Goal: Task Accomplishment & Management: Use online tool/utility

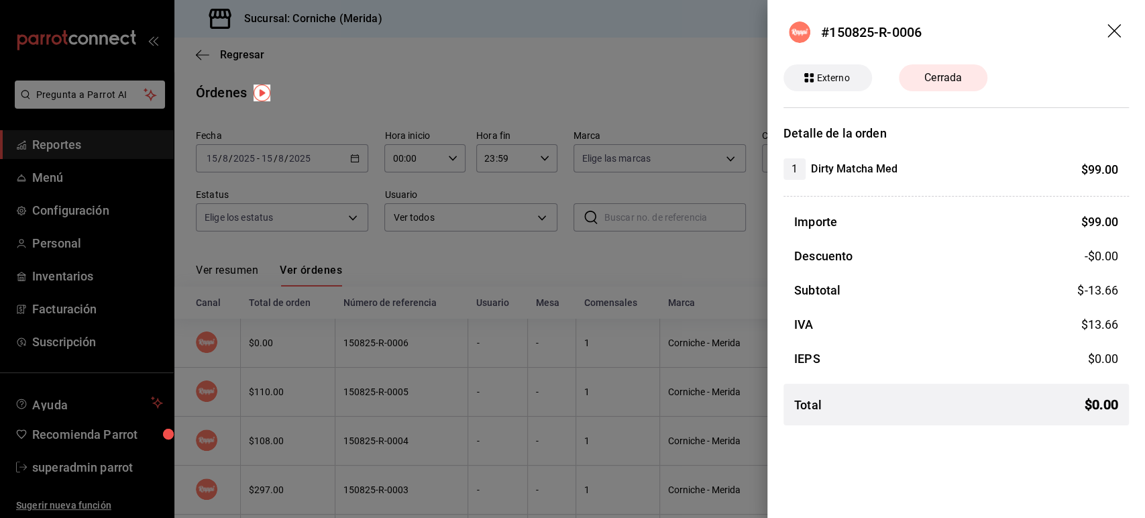
click at [129, 409] on div at bounding box center [572, 259] width 1145 height 518
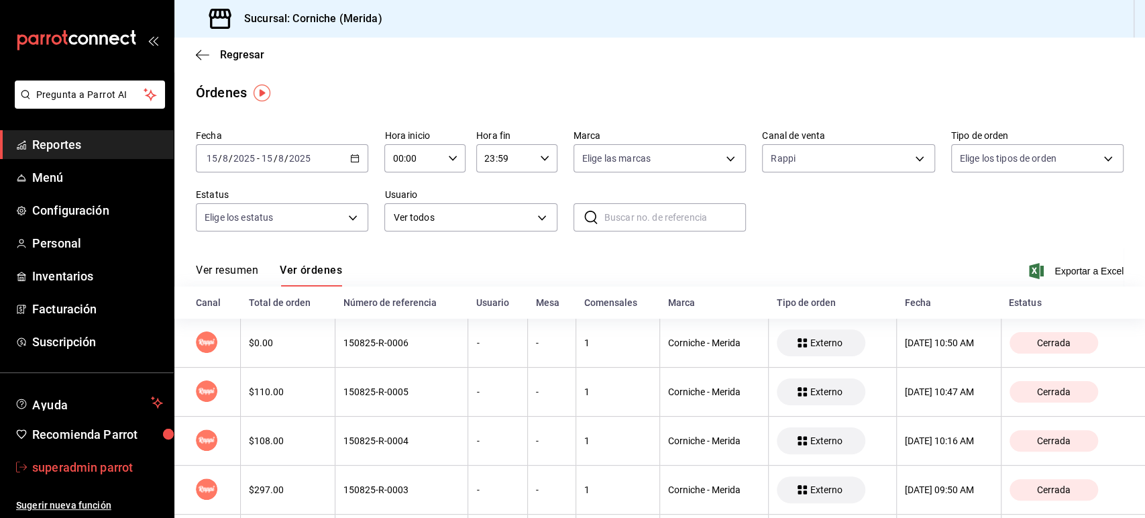
click at [73, 474] on span "superadmin parrot" at bounding box center [97, 467] width 131 height 18
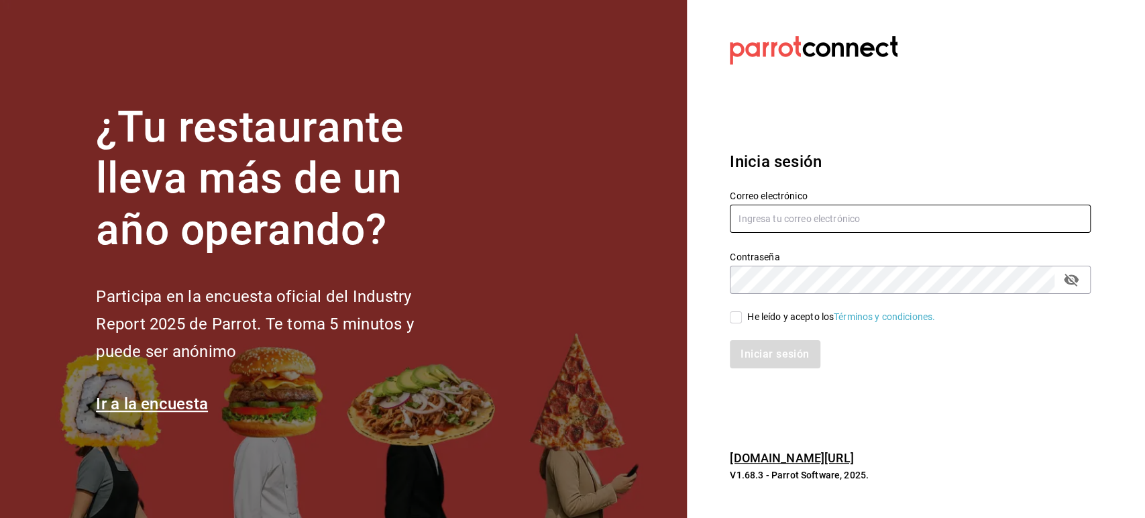
click at [780, 217] on input "text" at bounding box center [910, 219] width 361 height 28
paste input "forozenith@cdmx.com"
type input "forozenith@cdmx.com"
click at [745, 310] on span "He leído y acepto los Términos y condiciones." at bounding box center [838, 317] width 193 height 14
click at [742, 311] on input "He leído y acepto los Términos y condiciones." at bounding box center [736, 317] width 12 height 12
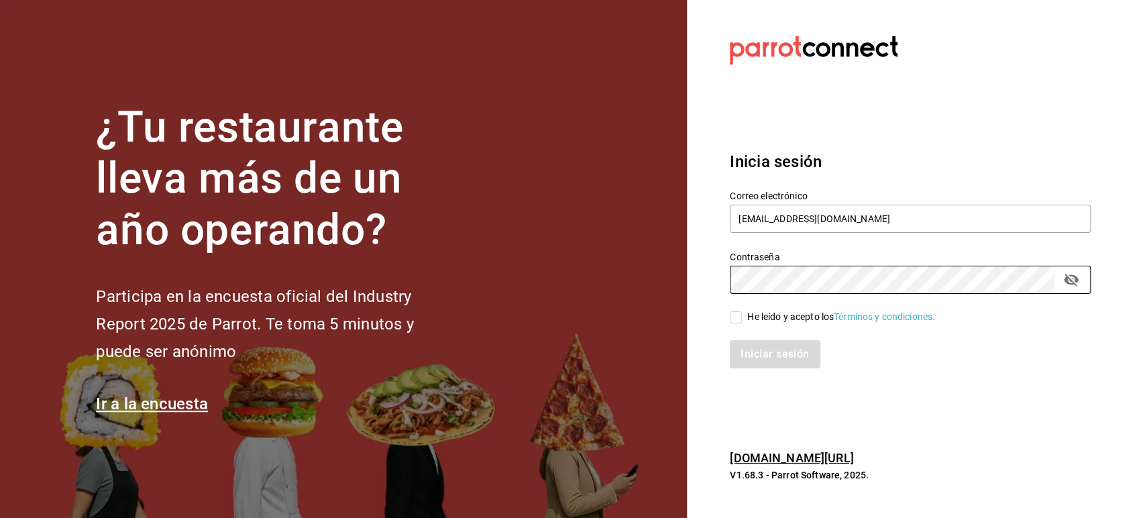
checkbox input "true"
click at [757, 344] on button "Iniciar sesión" at bounding box center [775, 354] width 91 height 28
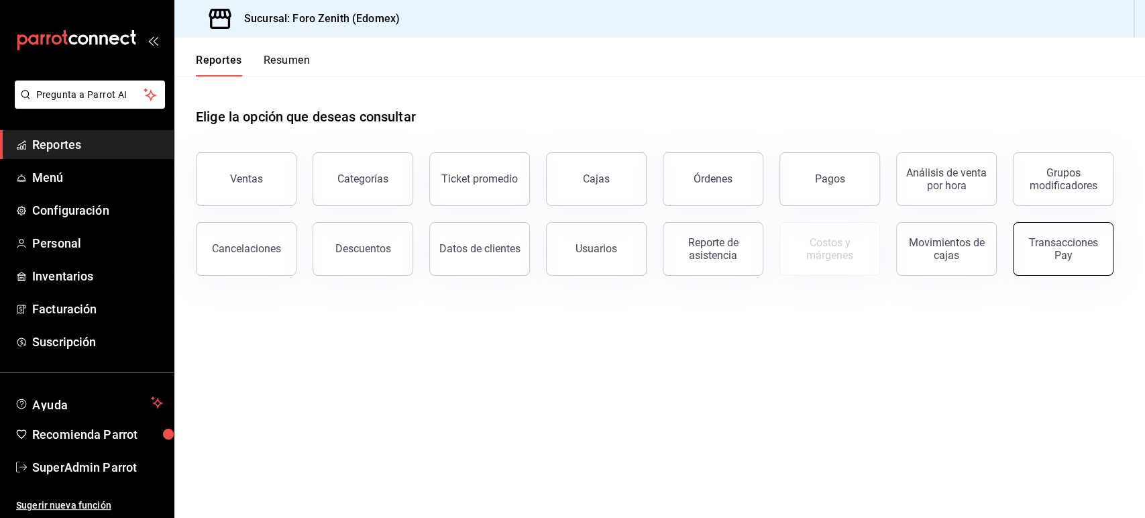
click at [1065, 263] on button "Transacciones Pay" at bounding box center [1063, 249] width 101 height 54
